Goal: Transaction & Acquisition: Purchase product/service

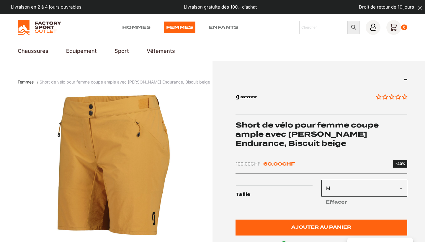
select select "M"
click at [340, 219] on button "Ajouter au panier" at bounding box center [321, 227] width 172 height 16
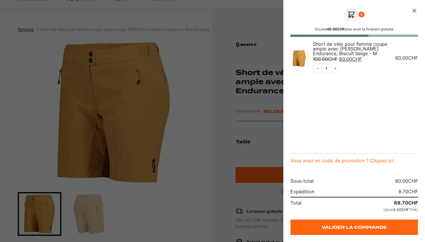
click at [415, 9] on icon "Fermer le panier" at bounding box center [414, 11] width 4 height 4
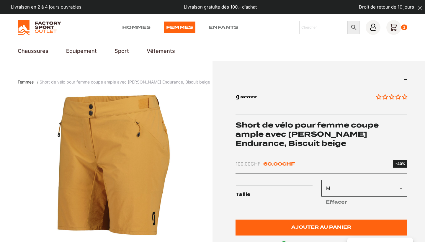
scroll to position [0, 0]
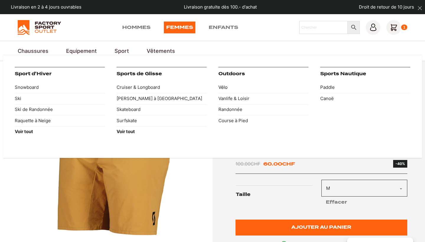
click at [224, 86] on link "Vélo" at bounding box center [263, 87] width 90 height 11
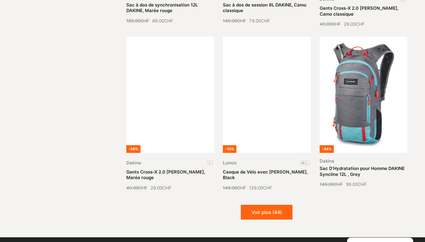
scroll to position [614, 0]
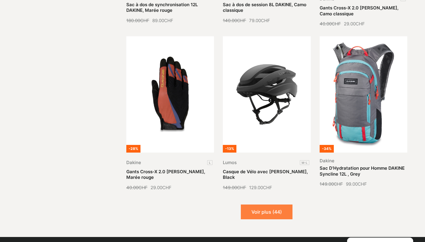
click at [253, 211] on button "Voir plus (44)" at bounding box center [267, 211] width 52 height 15
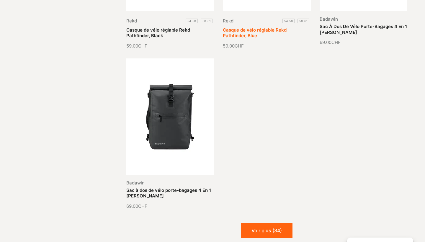
scroll to position [1253, 0]
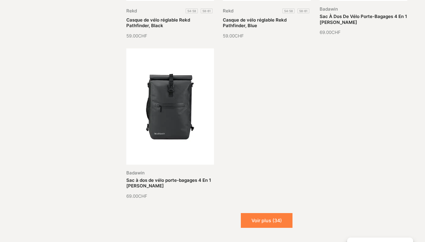
click at [265, 224] on button "Voir plus (34)" at bounding box center [267, 220] width 52 height 15
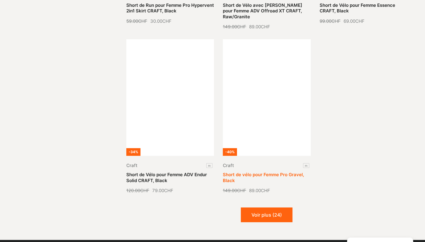
scroll to position [1753, 0]
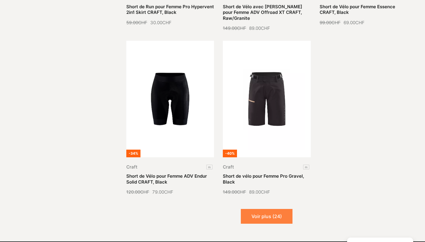
click at [255, 209] on button "Voir plus (24)" at bounding box center [267, 216] width 52 height 15
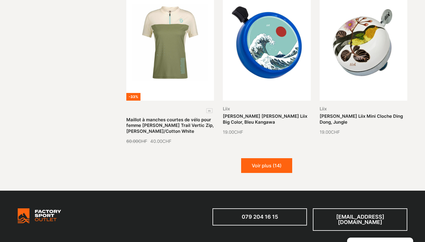
scroll to position [2313, 0]
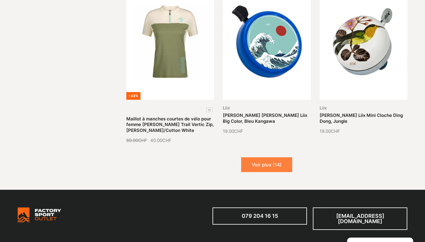
click at [268, 158] on button "Voir plus (14)" at bounding box center [266, 164] width 51 height 15
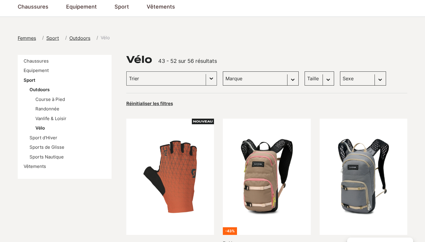
scroll to position [56, 0]
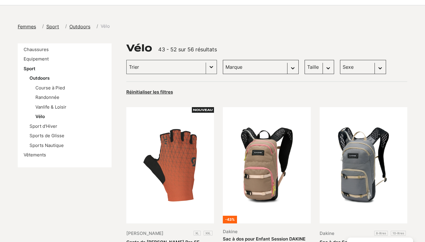
click at [53, 26] on span "Sport" at bounding box center [52, 27] width 13 height 6
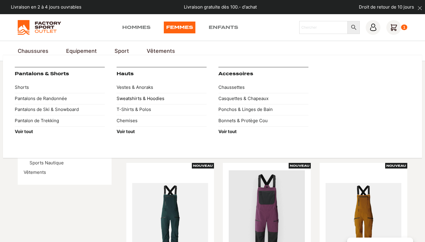
click at [126, 99] on link "Sweatshirts & Hoodies" at bounding box center [162, 98] width 90 height 11
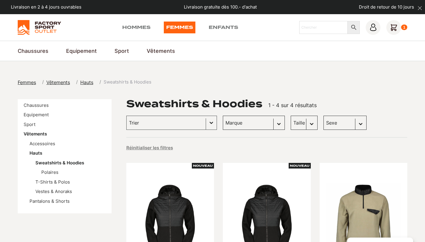
scroll to position [12, 0]
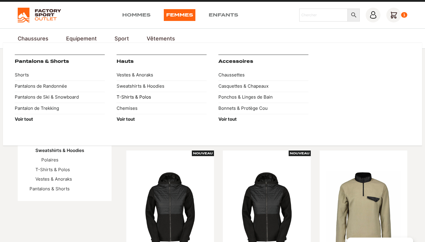
click at [128, 99] on link "T-Shirts & Polos" at bounding box center [162, 97] width 90 height 11
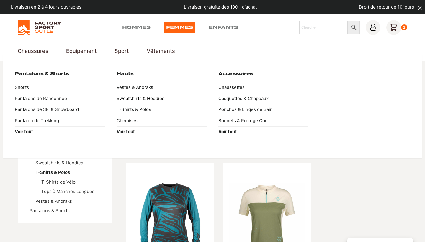
click at [135, 96] on link "Sweatshirts & Hoodies" at bounding box center [162, 98] width 90 height 11
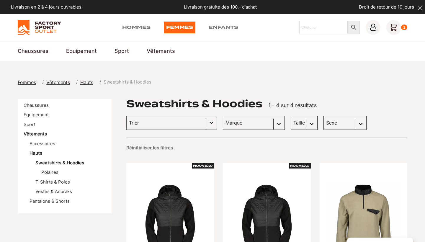
click at [23, 82] on span "Femmes" at bounding box center [27, 82] width 18 height 6
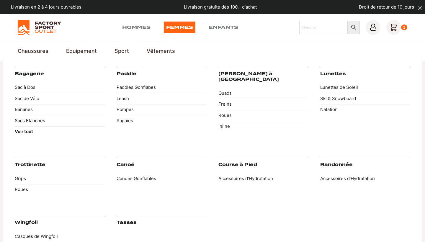
click at [36, 119] on link "Sacs Etanches" at bounding box center [60, 120] width 90 height 11
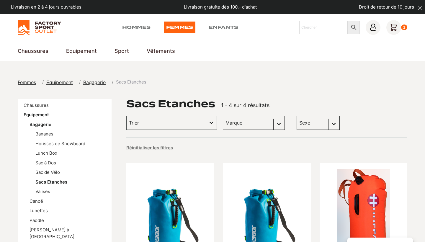
click at [397, 28] on icon at bounding box center [393, 27] width 15 height 15
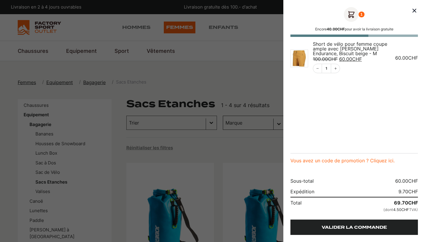
click at [349, 227] on link "Valider la commande" at bounding box center [353, 226] width 127 height 15
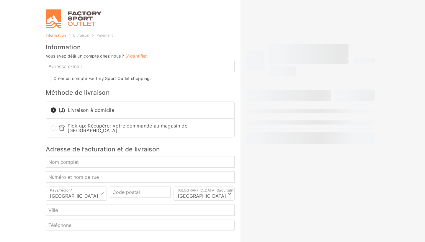
select select "NE"
